Goal: Task Accomplishment & Management: Use online tool/utility

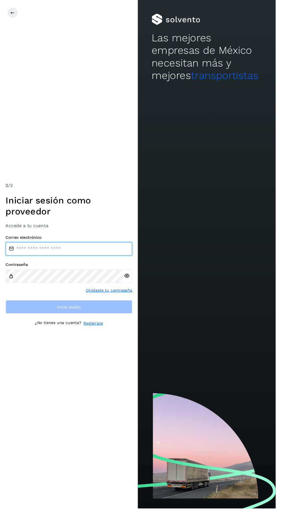
click at [75, 262] on input "email" at bounding box center [71, 255] width 130 height 14
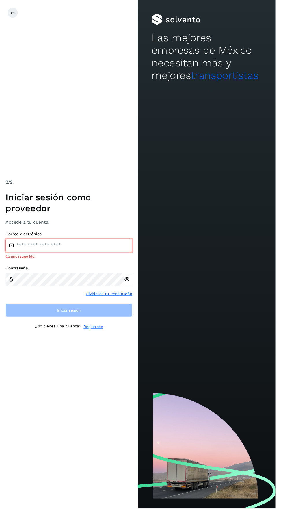
type input "**********"
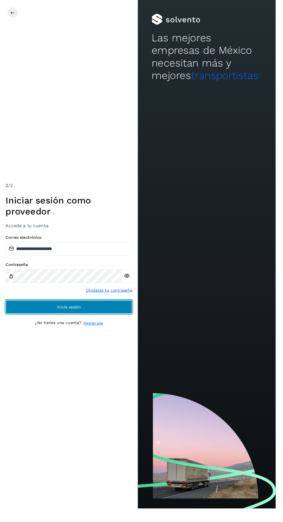
click at [112, 322] on button "Inicia sesión" at bounding box center [71, 315] width 130 height 14
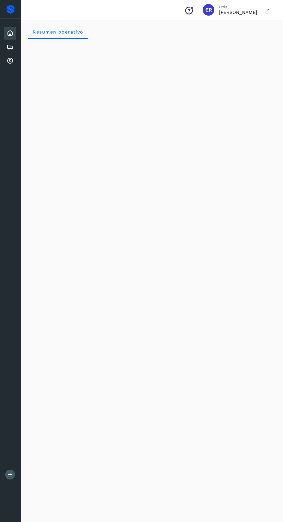
click at [12, 62] on icon at bounding box center [10, 60] width 7 height 7
